Goal: Task Accomplishment & Management: Complete application form

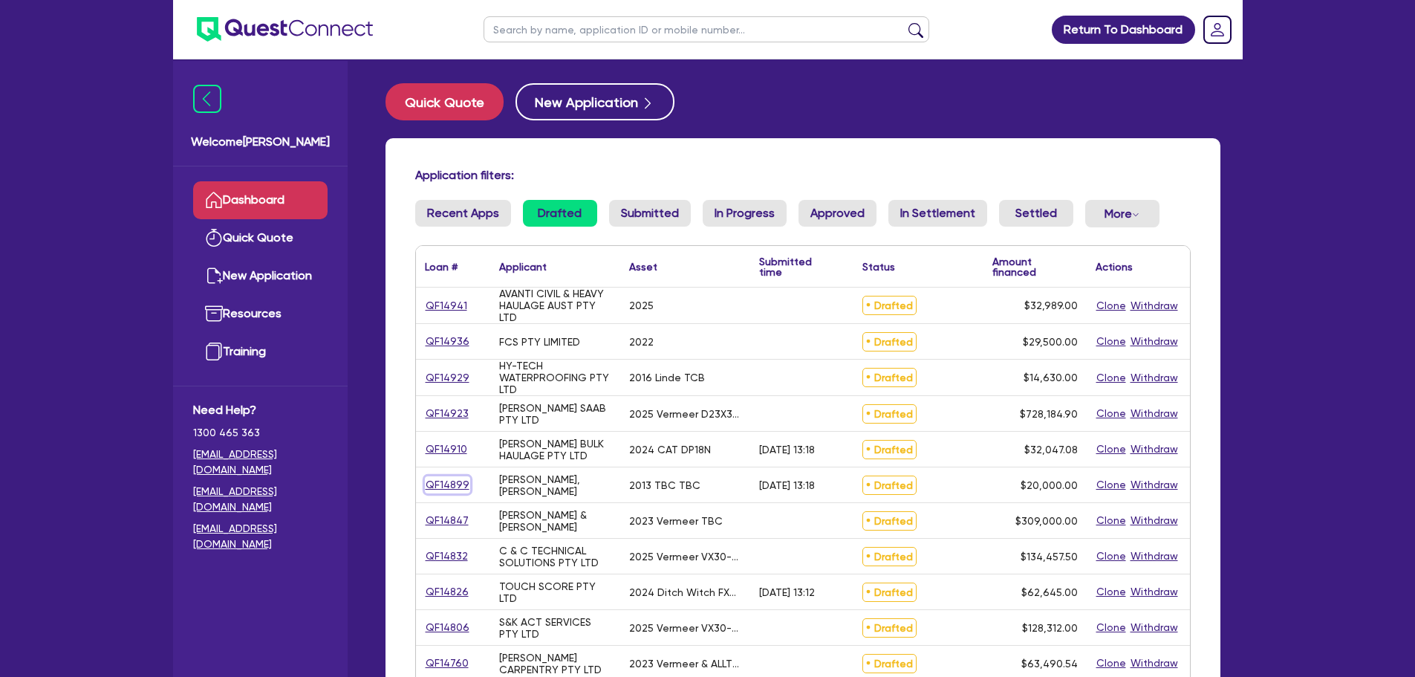
click at [444, 480] on link "QF14899" at bounding box center [447, 484] width 45 height 17
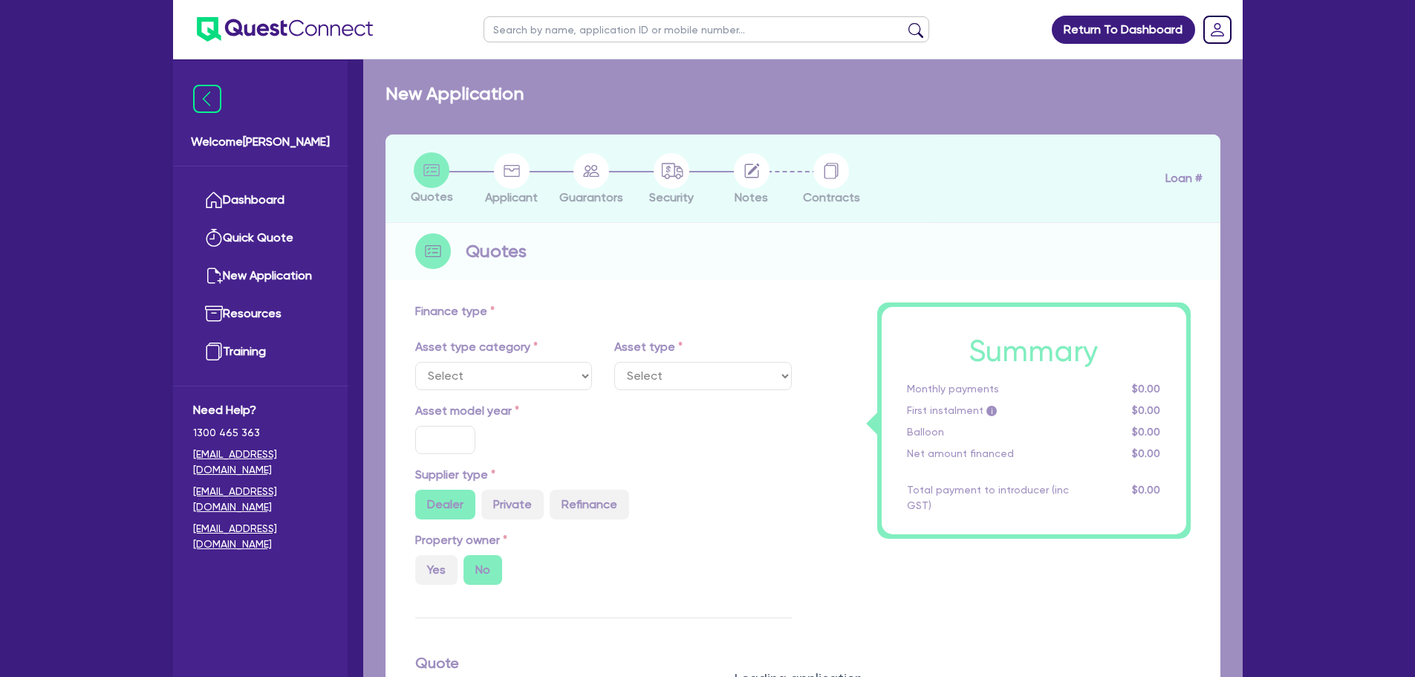
select select "PRIMARY_ASSETS"
type input "2013"
radio input "true"
type input "60,000"
type input "40,000"
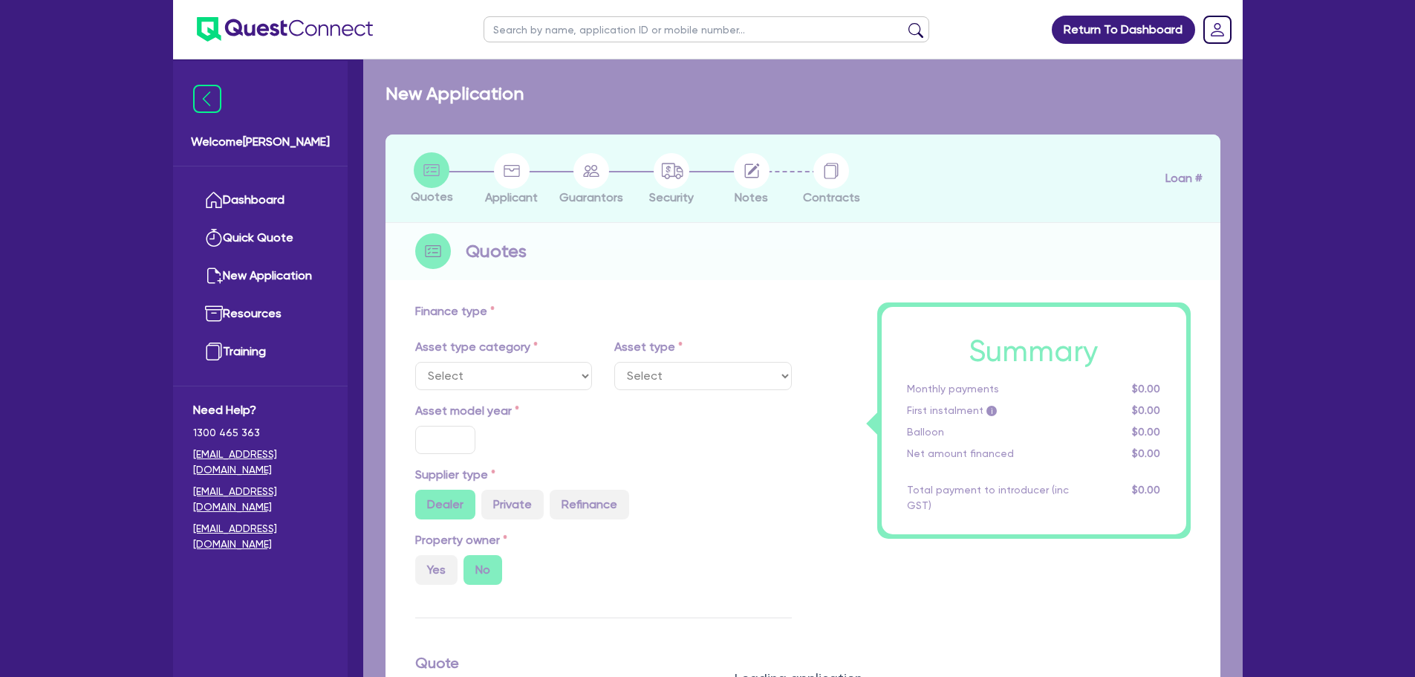
type input "8"
type input "1,600"
type input "10.75"
type input "1,200"
select select "HEAVY_TRUCKS"
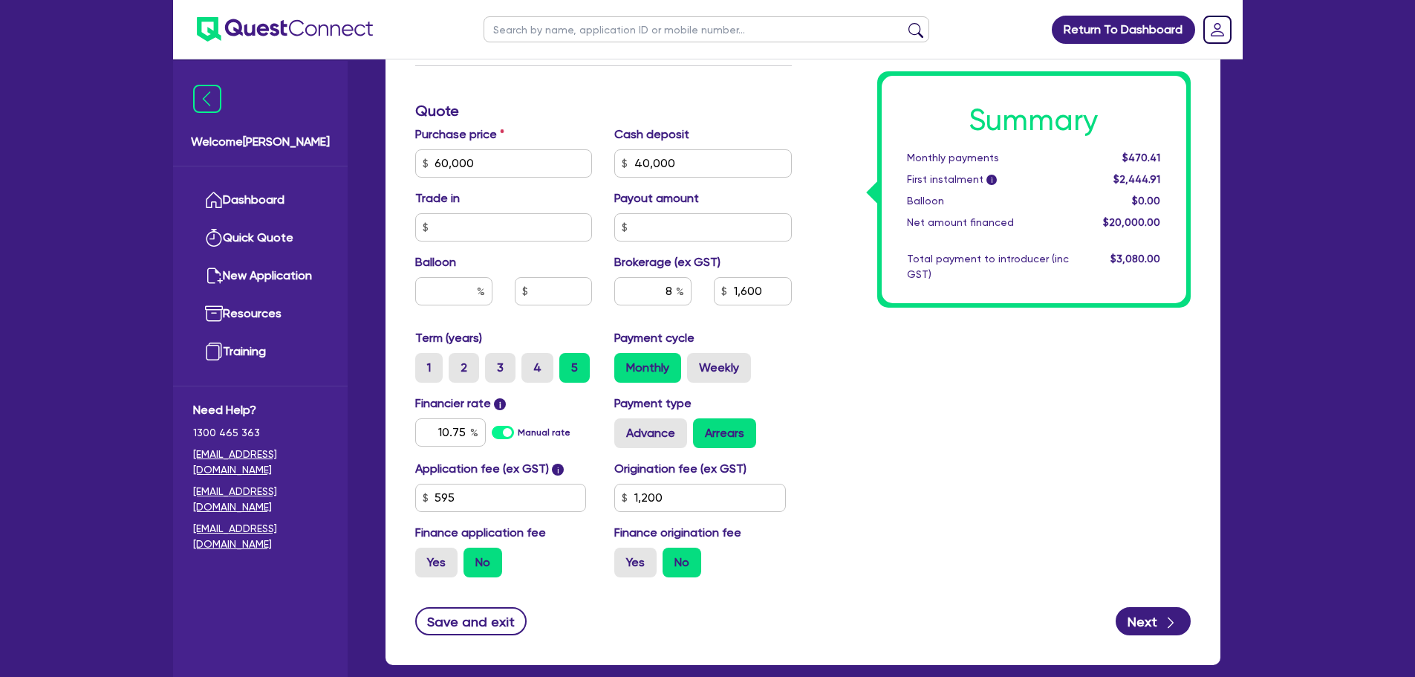
scroll to position [594, 0]
